Goal: Task Accomplishment & Management: Manage account settings

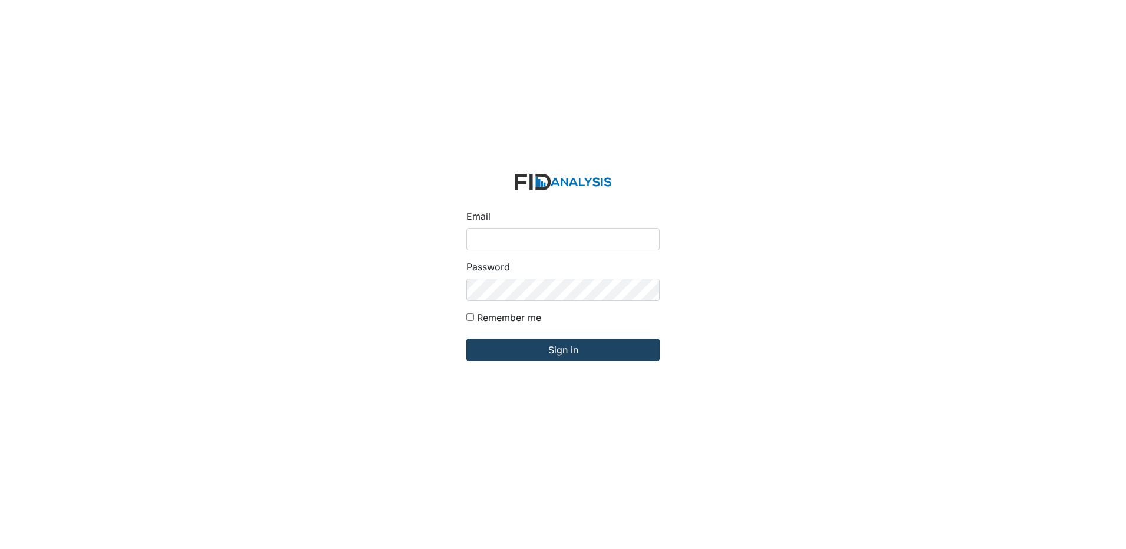
type input "[EMAIL_ADDRESS][DOMAIN_NAME]"
click at [518, 346] on input "Sign in" at bounding box center [562, 350] width 193 height 22
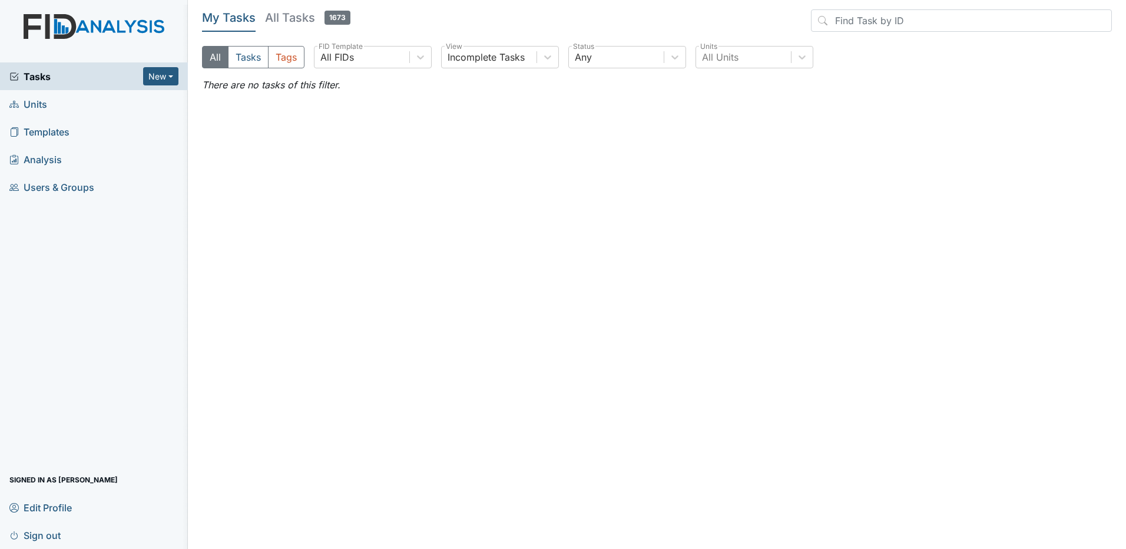
click at [280, 17] on h5 "All Tasks 1673" at bounding box center [307, 17] width 85 height 16
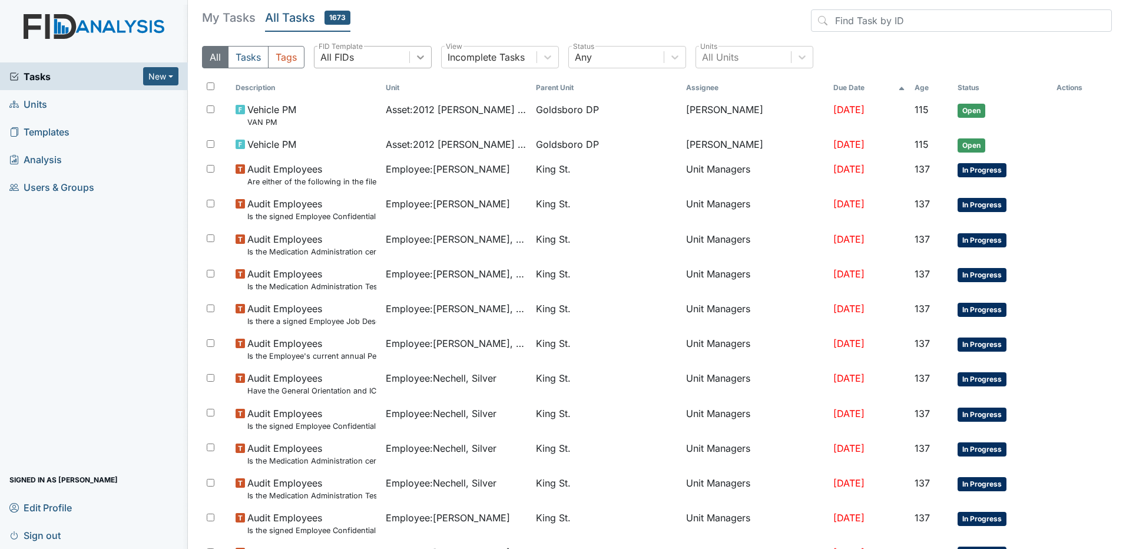
click at [420, 61] on icon at bounding box center [420, 57] width 12 height 12
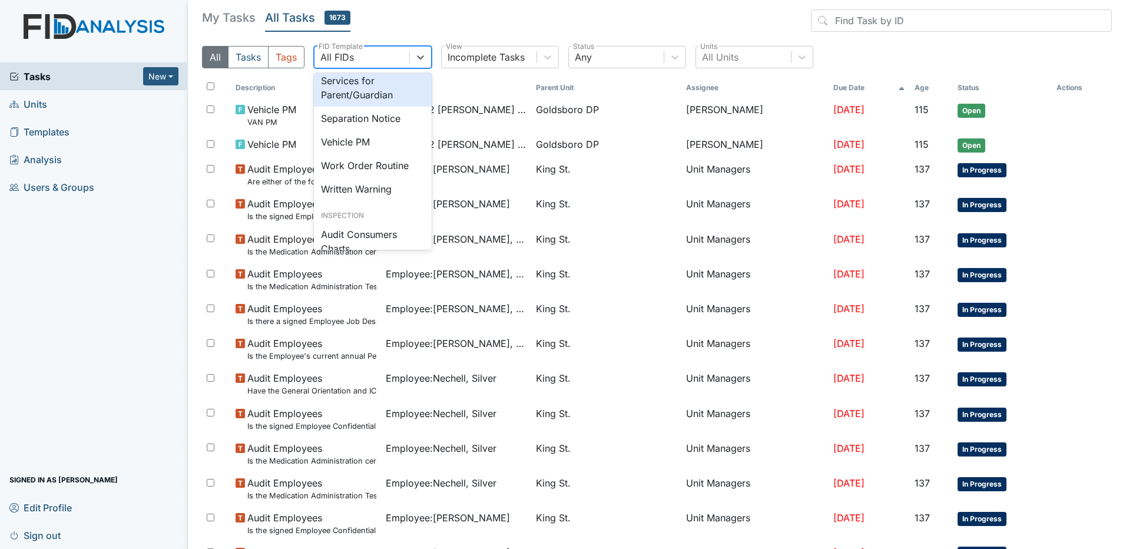
scroll to position [530, 0]
click at [393, 109] on div "Separation Notice" at bounding box center [373, 97] width 118 height 24
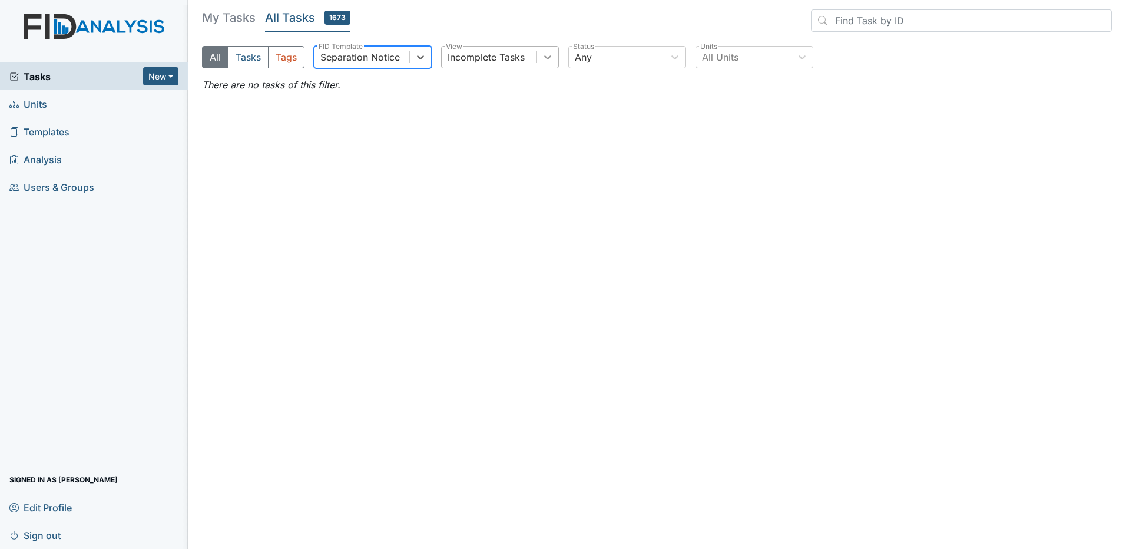
click at [545, 58] on icon at bounding box center [548, 57] width 12 height 12
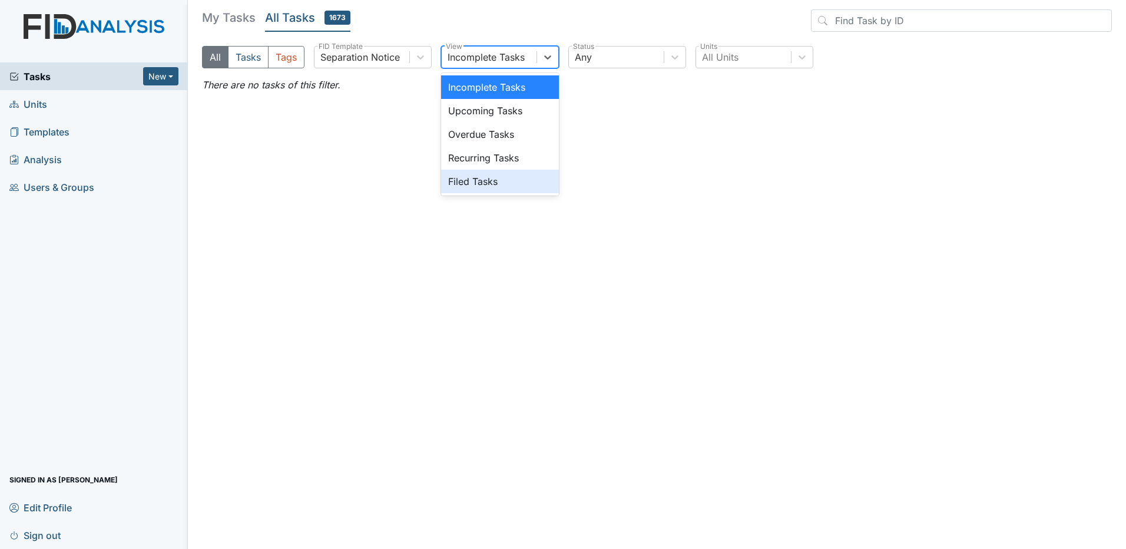
click at [515, 184] on div "Filed Tasks" at bounding box center [500, 182] width 118 height 24
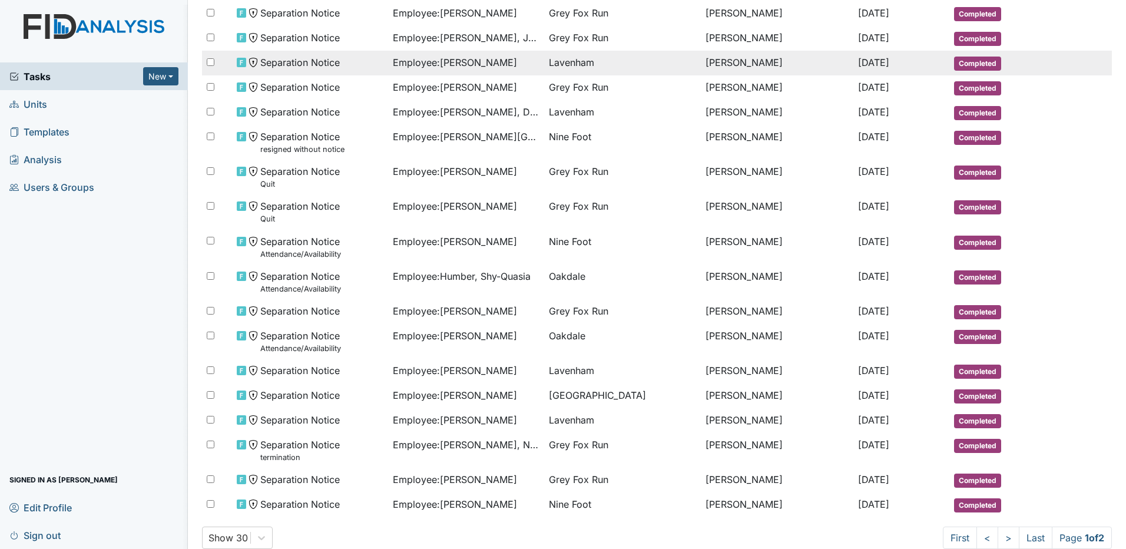
scroll to position [523, 0]
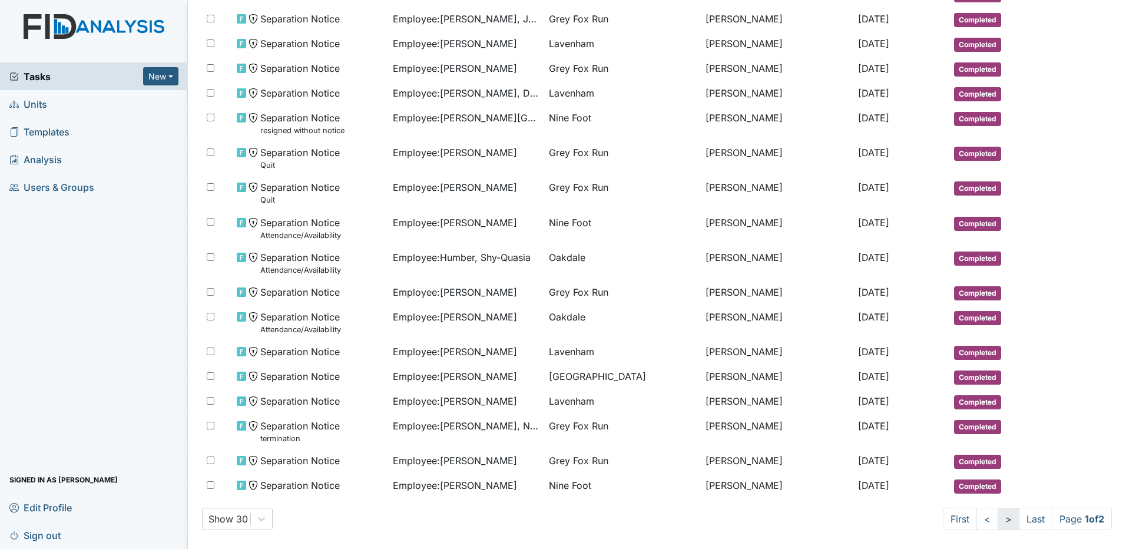
click at [997, 524] on link ">" at bounding box center [1008, 518] width 22 height 22
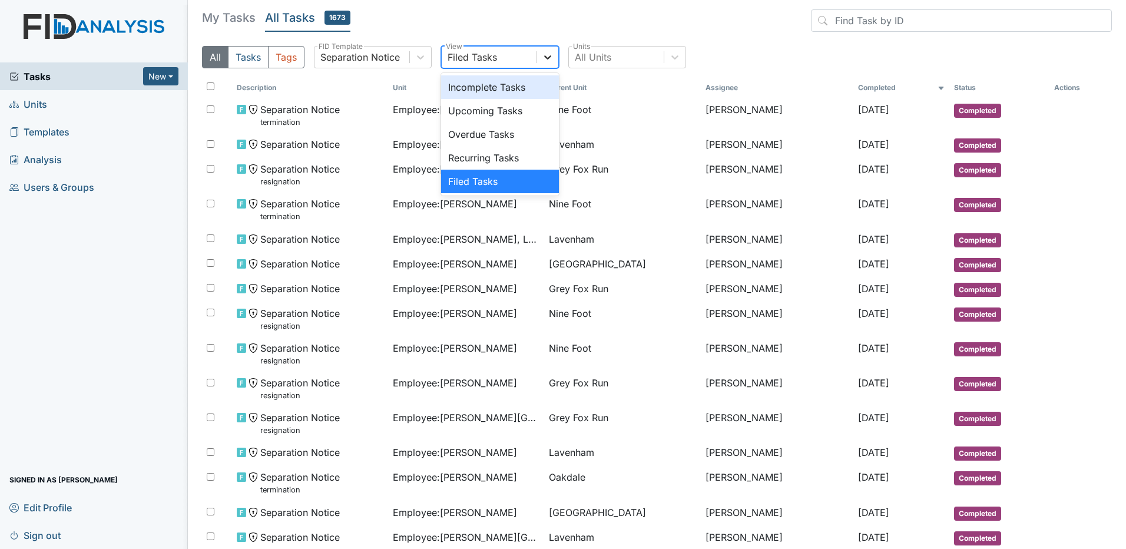
click at [554, 57] on div at bounding box center [547, 57] width 21 height 21
click at [495, 106] on div "Upcoming Tasks" at bounding box center [500, 111] width 118 height 24
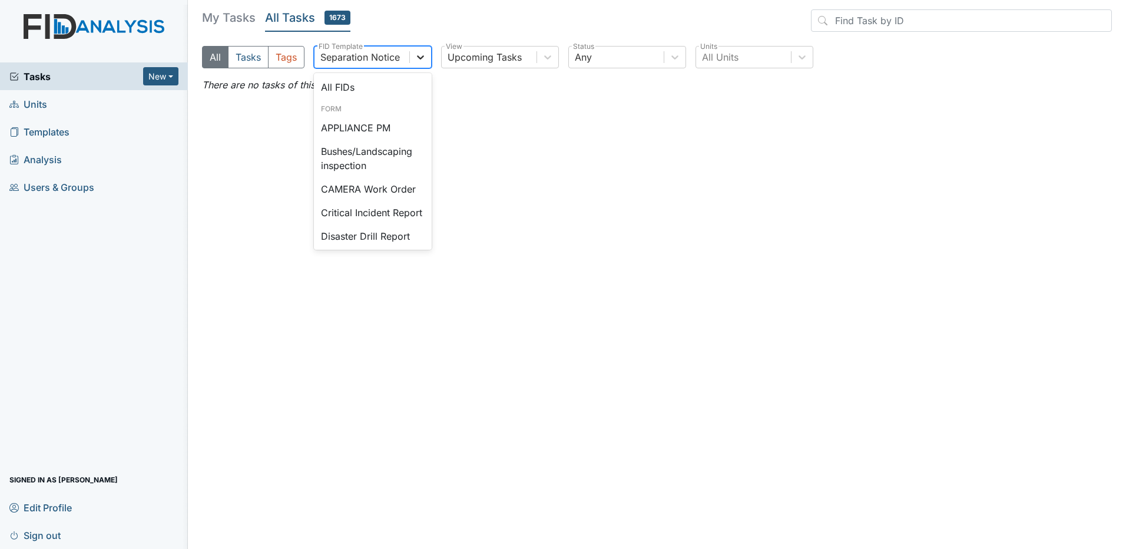
click at [421, 57] on icon at bounding box center [420, 57] width 12 height 12
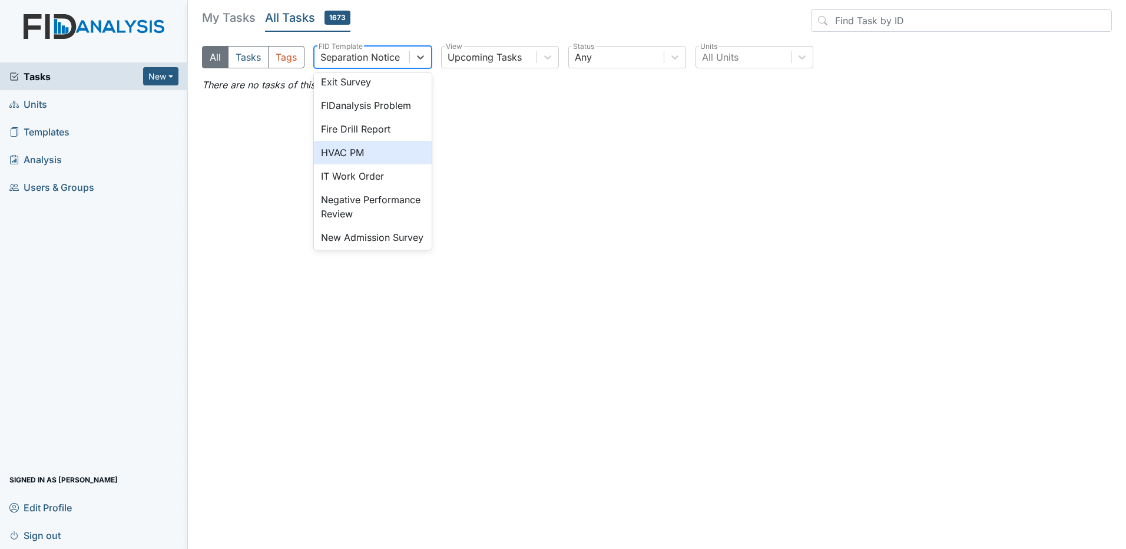
scroll to position [235, 0]
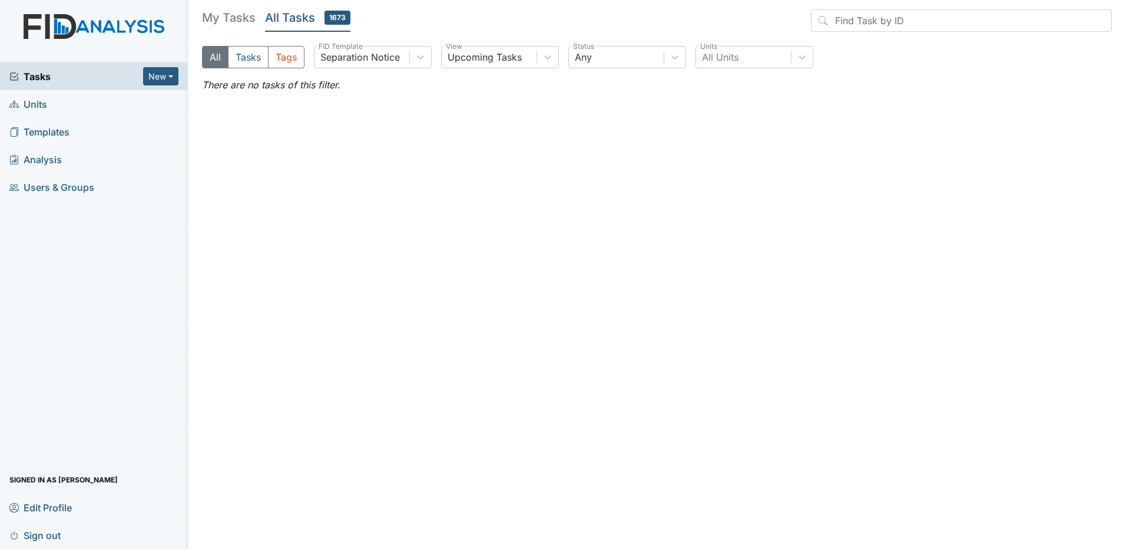
click at [64, 533] on link "Sign out" at bounding box center [94, 535] width 188 height 28
